Goal: Check status

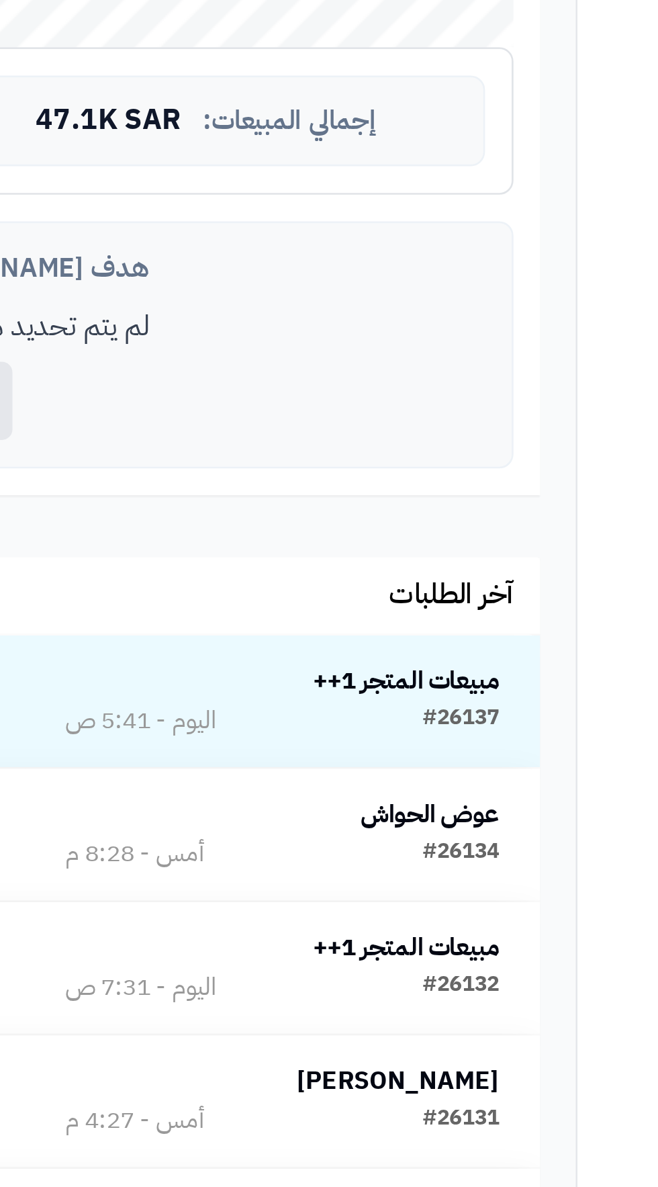
scroll to position [9, 0]
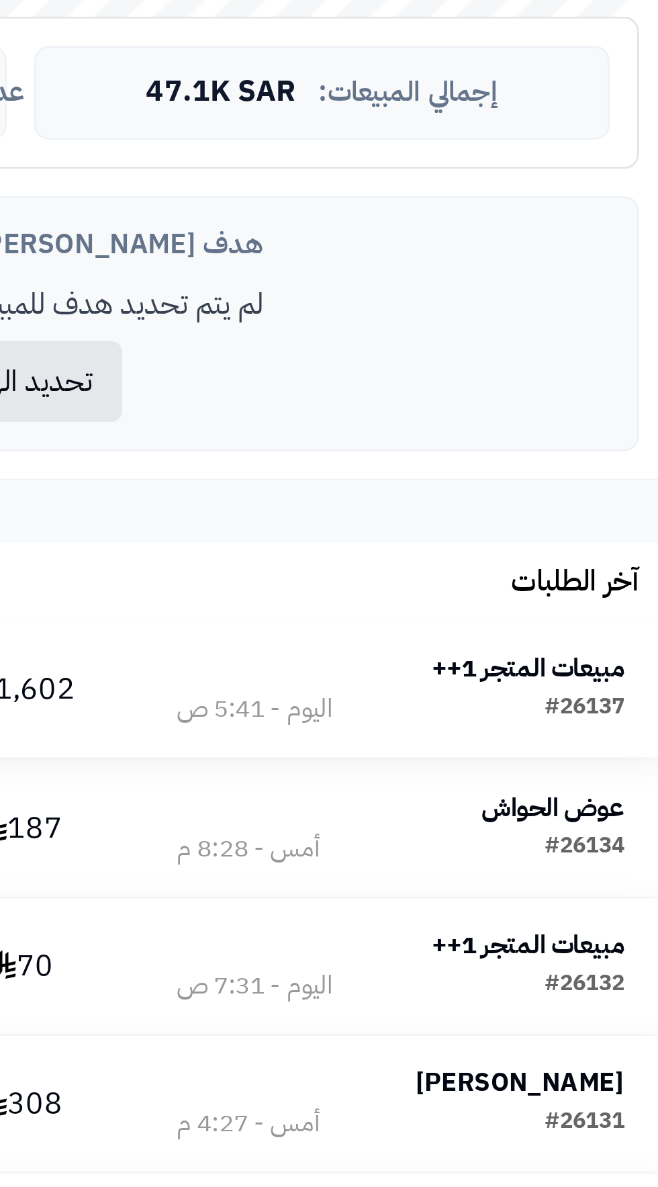
click at [441, 870] on strong "مبيعات المتجر 1++" at bounding box center [436, 875] width 71 height 14
